Goal: Task Accomplishment & Management: Complete application form

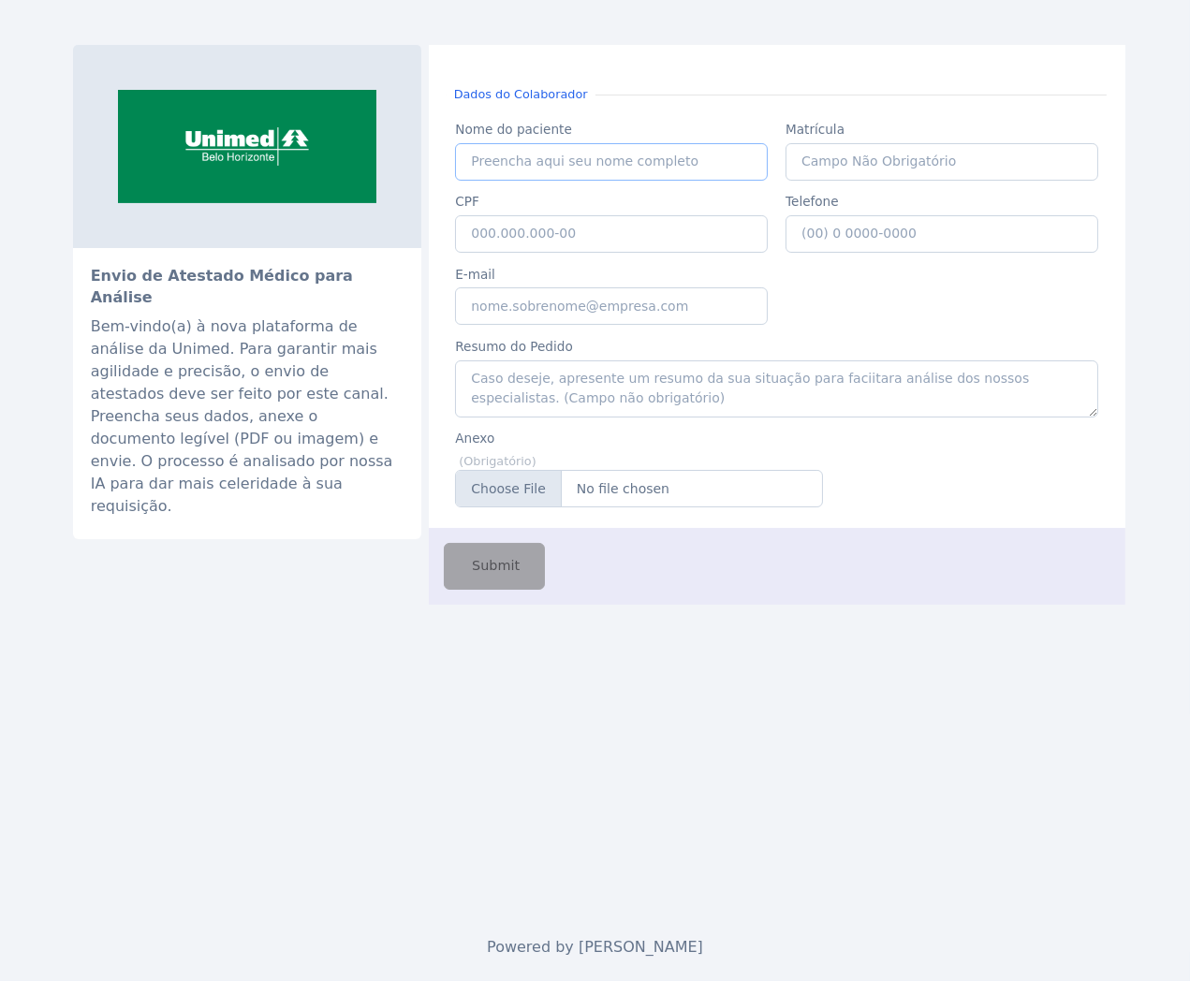
click at [492, 153] on input "Nome do paciente" at bounding box center [611, 161] width 313 height 37
click at [496, 234] on input "CPF" at bounding box center [611, 233] width 313 height 37
paste input "039.483.996-03"
type input "039.483.996-03"
click at [510, 305] on input "E-mail" at bounding box center [611, 306] width 313 height 37
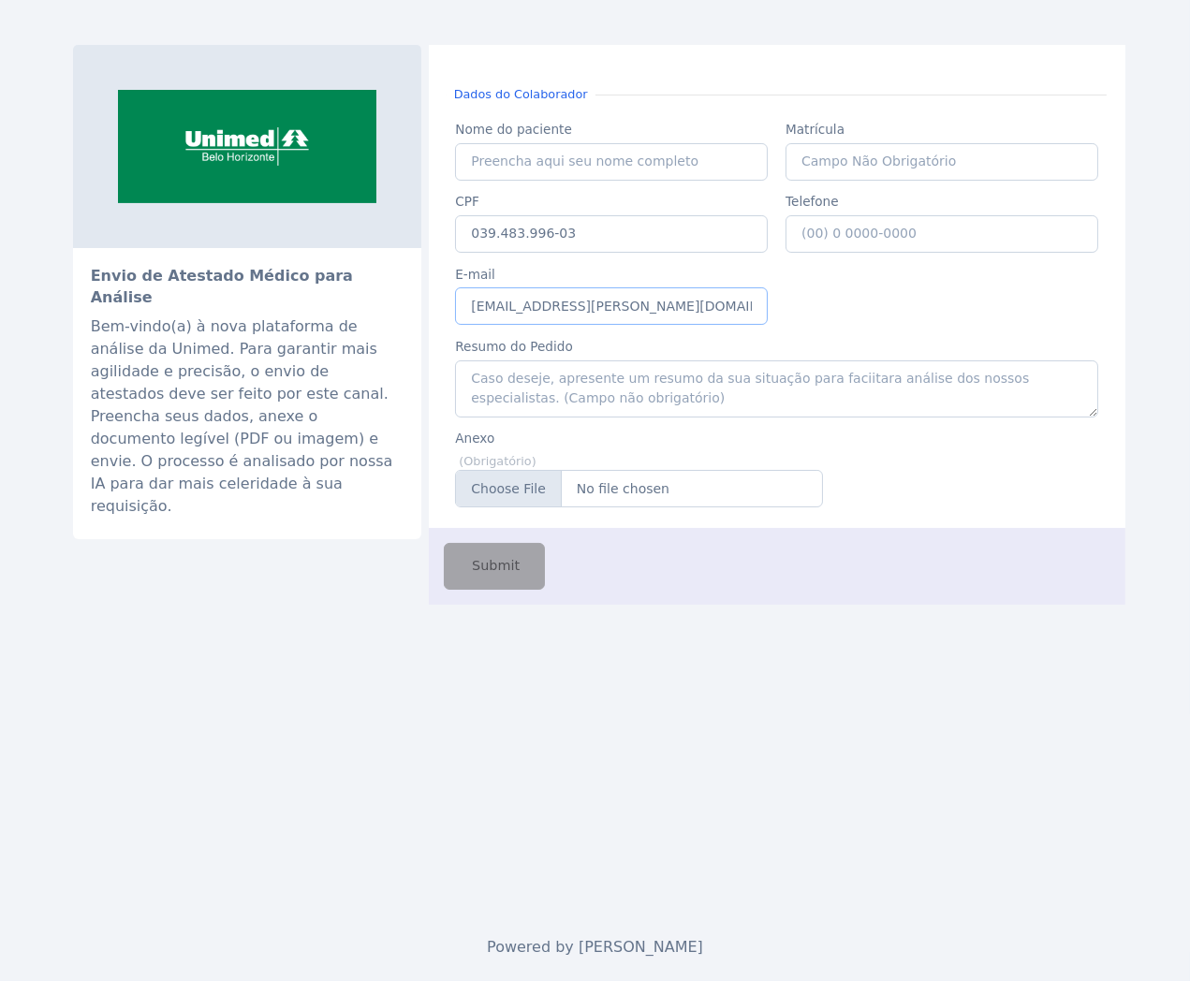
type input "[EMAIL_ADDRESS][PERSON_NAME][DOMAIN_NAME]"
click at [515, 146] on input "Nome do paciente" at bounding box center [611, 161] width 313 height 37
paste input "[PERSON_NAME] MARIZELIA [PERSON_NAME] [PERSON_NAME]"
type input "[PERSON_NAME] MARIZELIA [PERSON_NAME] [PERSON_NAME]"
click at [625, 498] on input "Anexo" at bounding box center [638, 488] width 367 height 37
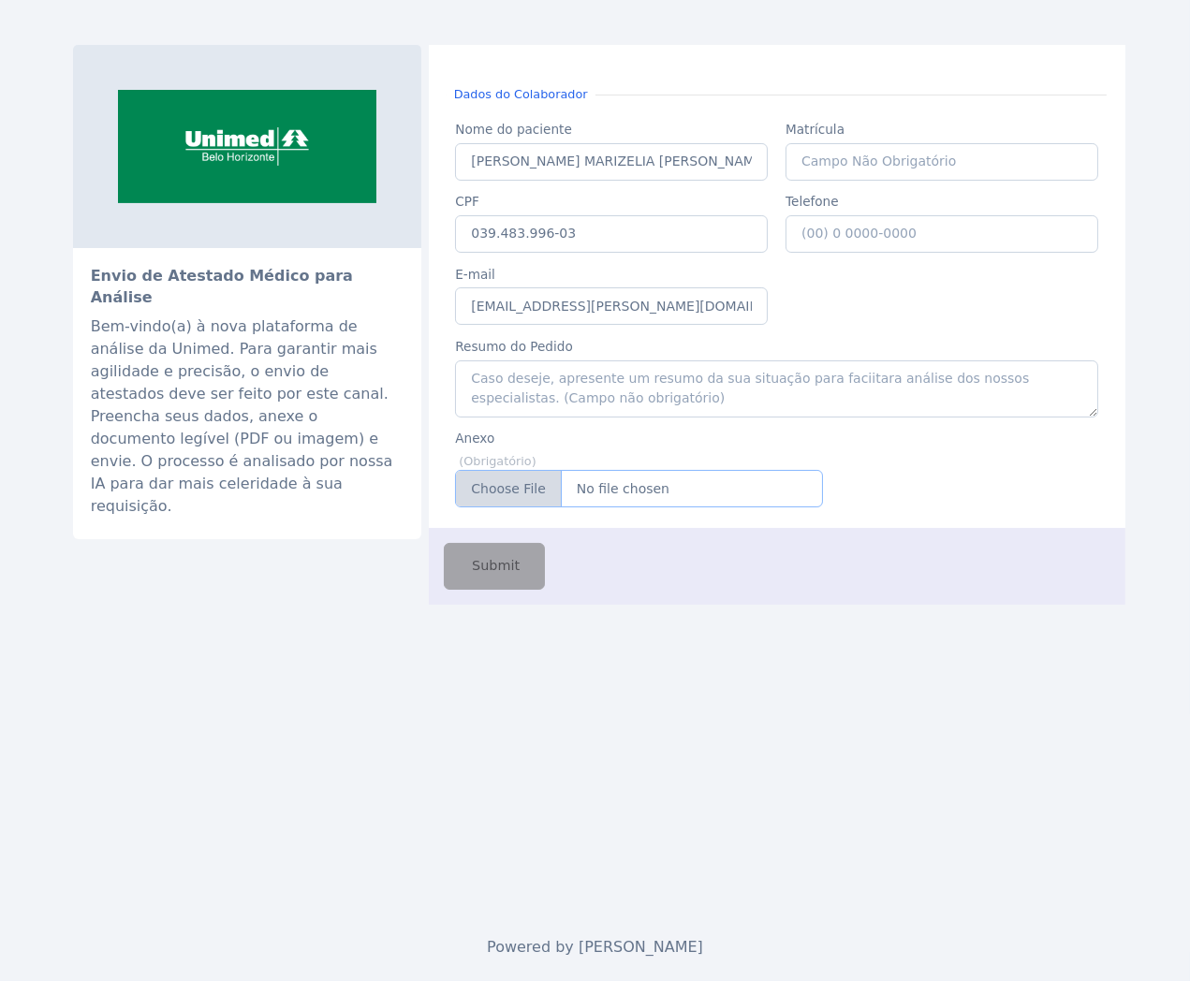
type input "C:\fakepath\licençaMaterinidade.pdf"
click at [496, 569] on span "Submit" at bounding box center [494, 566] width 52 height 21
